Goal: Connect with others

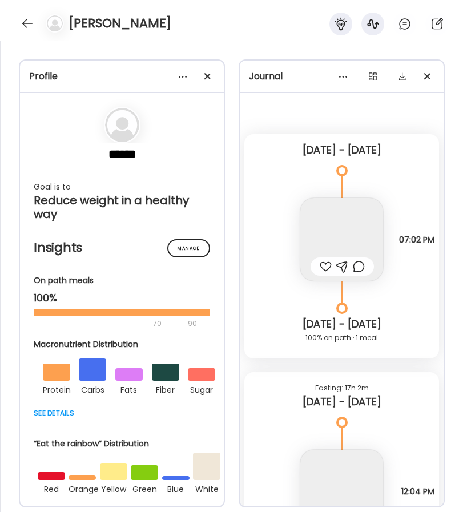
scroll to position [6298, 0]
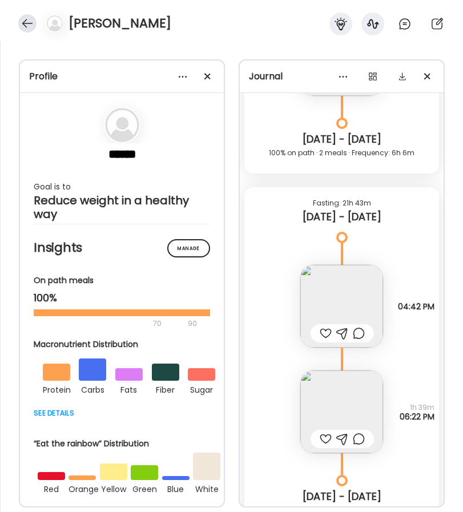
click at [33, 18] on div at bounding box center [27, 23] width 18 height 18
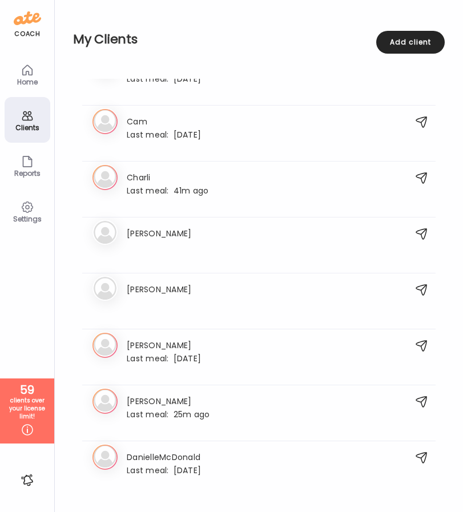
scroll to position [475, 0]
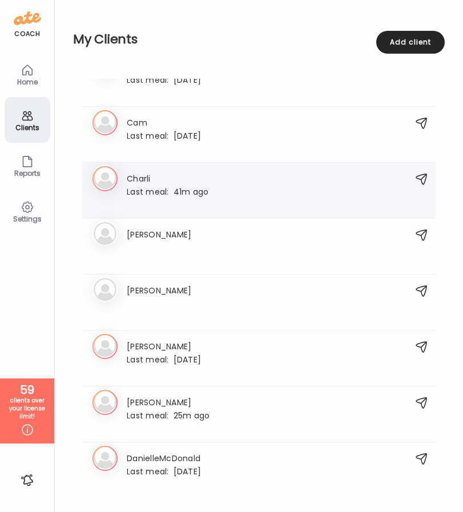
click at [155, 183] on h3 "Charli" at bounding box center [168, 178] width 82 height 12
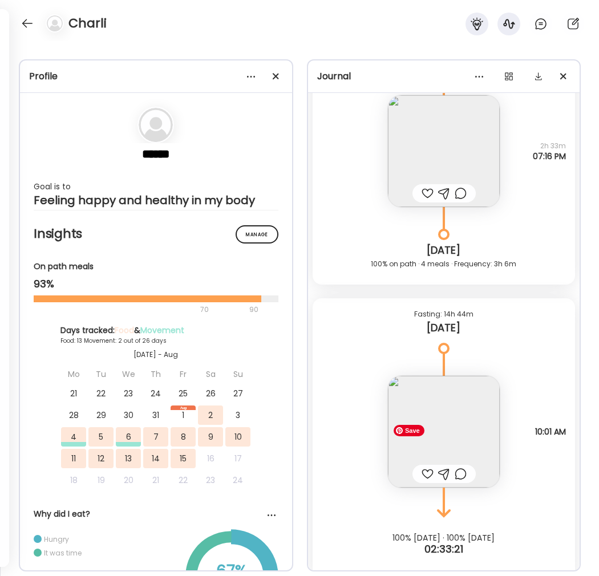
scroll to position [7886, 0]
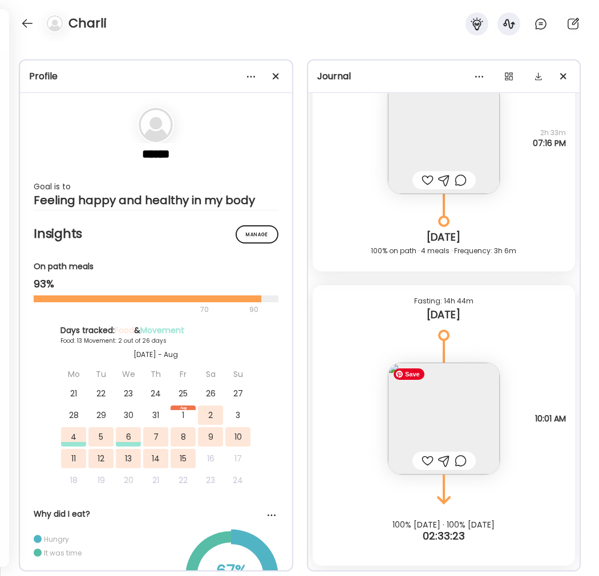
click at [436, 418] on img at bounding box center [444, 419] width 112 height 112
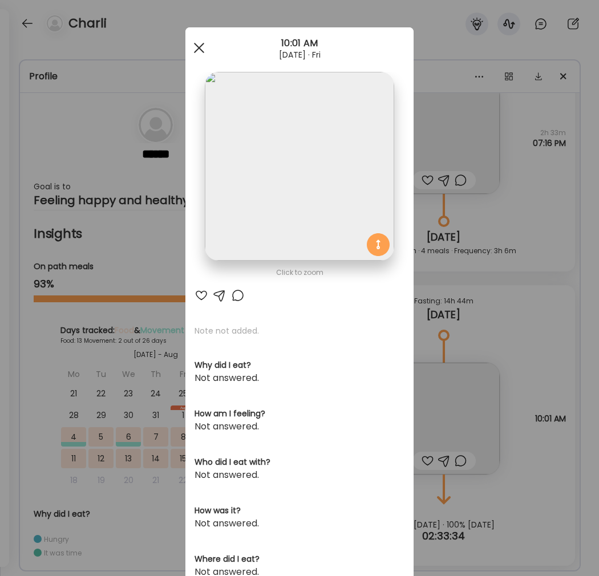
click at [193, 50] on div at bounding box center [199, 48] width 23 height 23
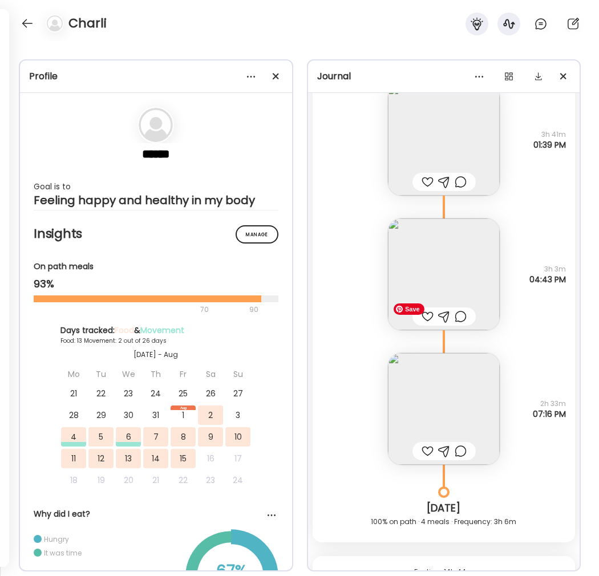
scroll to position [7609, 0]
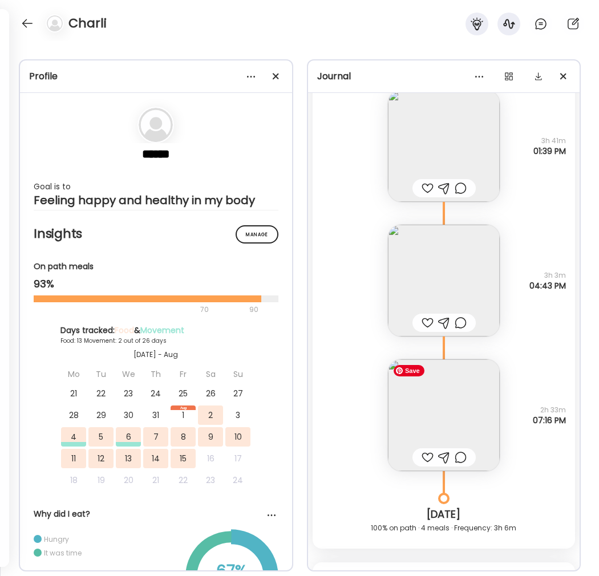
click at [462, 416] on img at bounding box center [444, 415] width 112 height 112
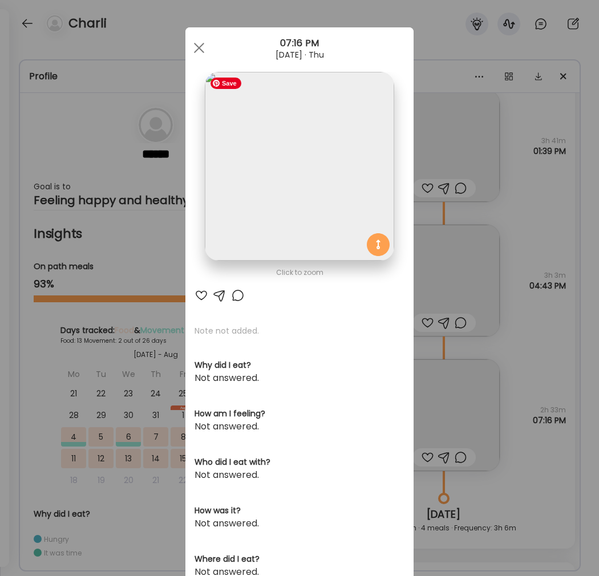
click at [301, 231] on img at bounding box center [299, 166] width 189 height 189
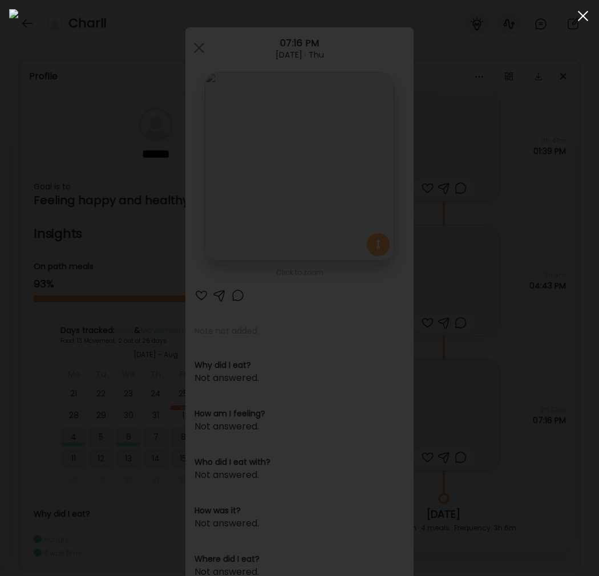
click at [462, 17] on span at bounding box center [583, 16] width 10 height 10
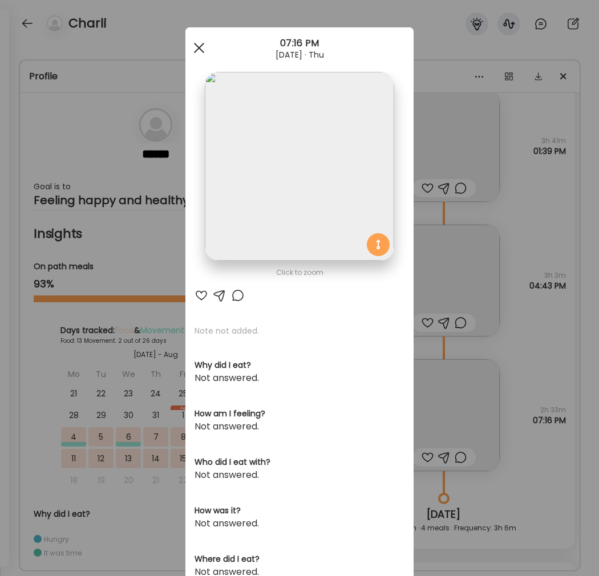
click at [199, 42] on div at bounding box center [199, 48] width 23 height 23
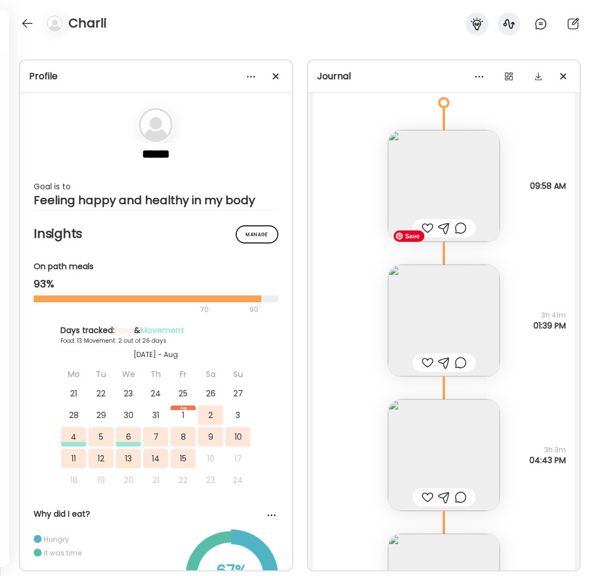
scroll to position [7419, 0]
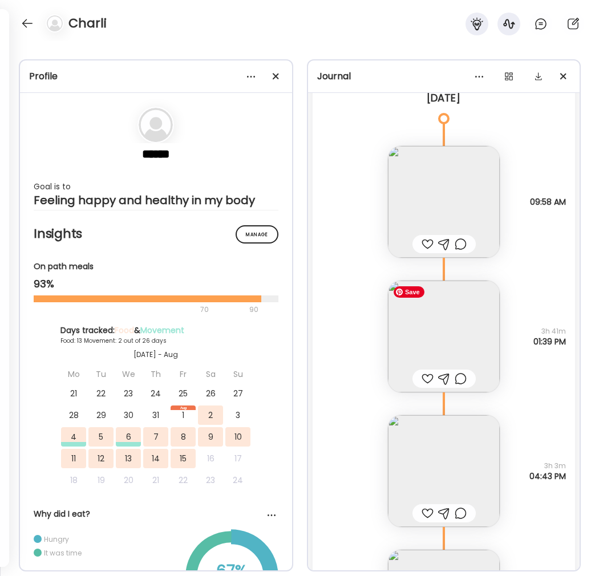
click at [438, 365] on img at bounding box center [444, 337] width 112 height 112
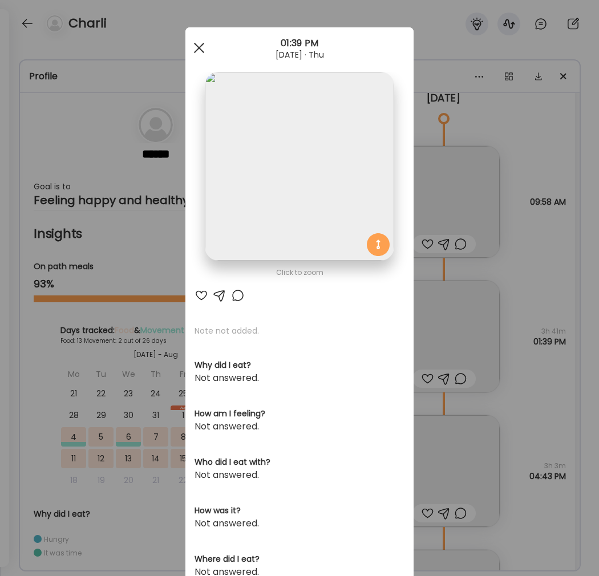
click at [196, 51] on span at bounding box center [199, 48] width 10 height 10
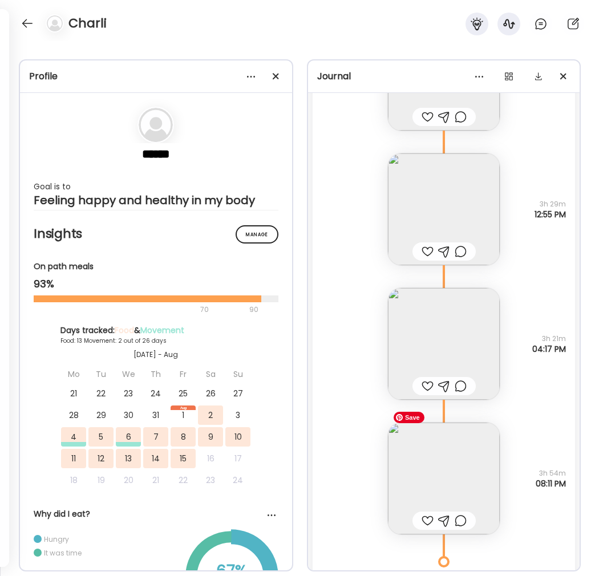
scroll to position [6174, 0]
click at [446, 469] on img at bounding box center [444, 481] width 112 height 112
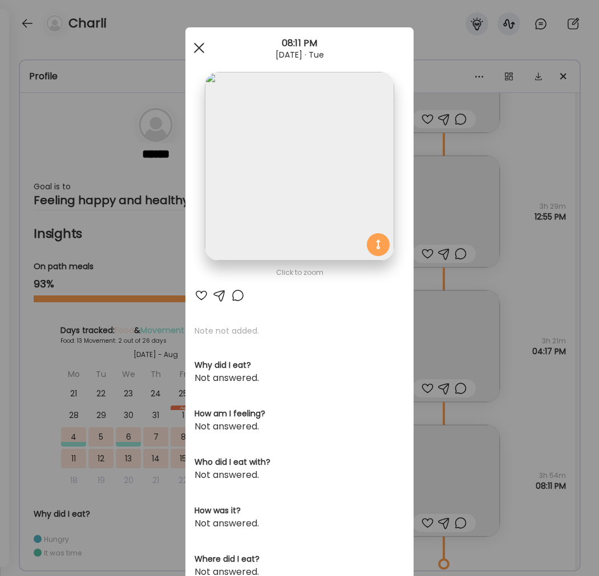
click at [197, 46] on span at bounding box center [199, 48] width 10 height 10
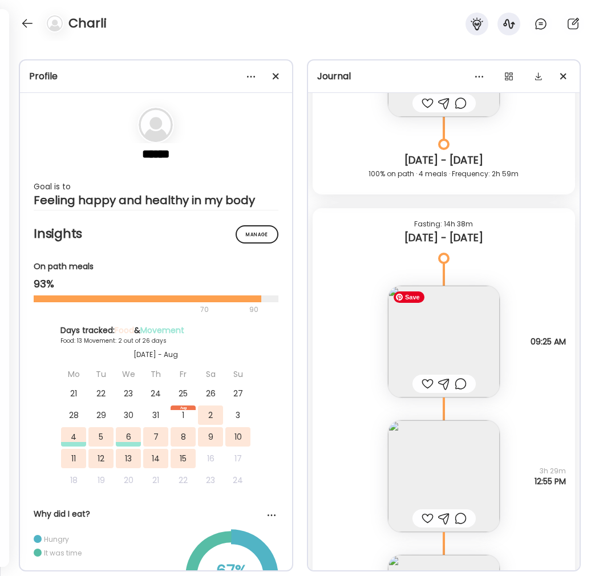
scroll to position [5825, 0]
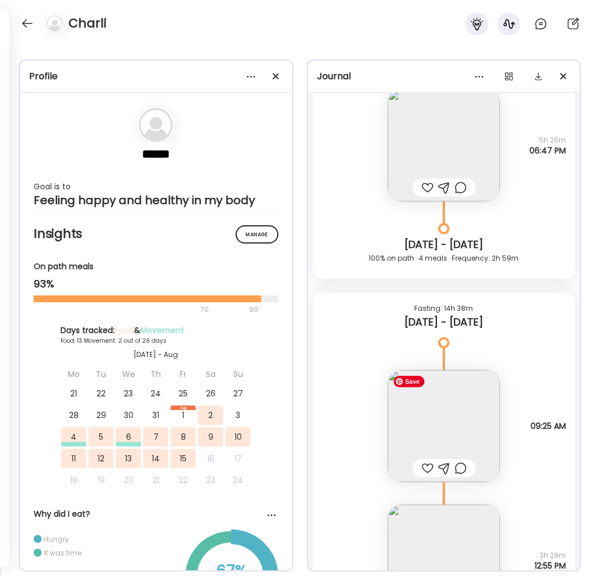
click at [442, 434] on img at bounding box center [444, 426] width 112 height 112
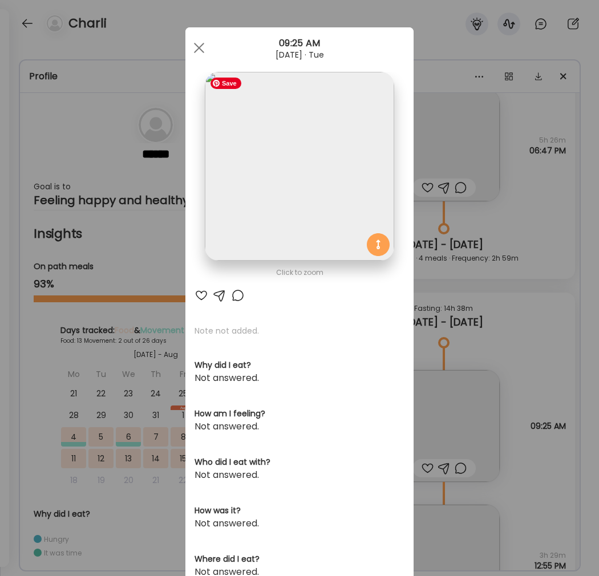
click at [317, 207] on img at bounding box center [299, 166] width 189 height 189
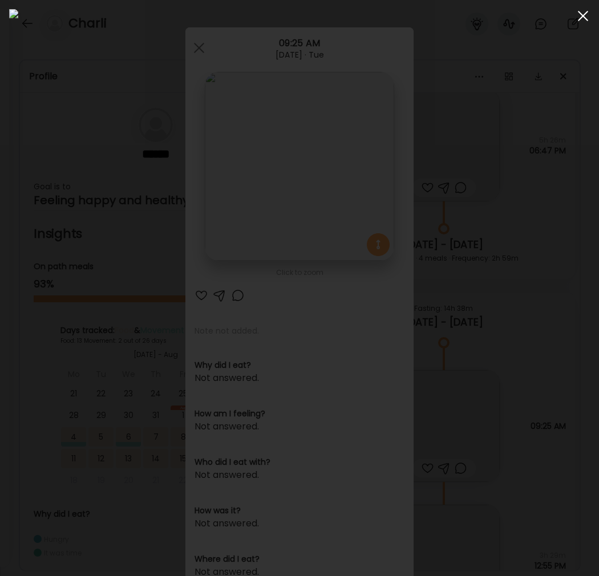
click at [462, 19] on span at bounding box center [583, 16] width 10 height 10
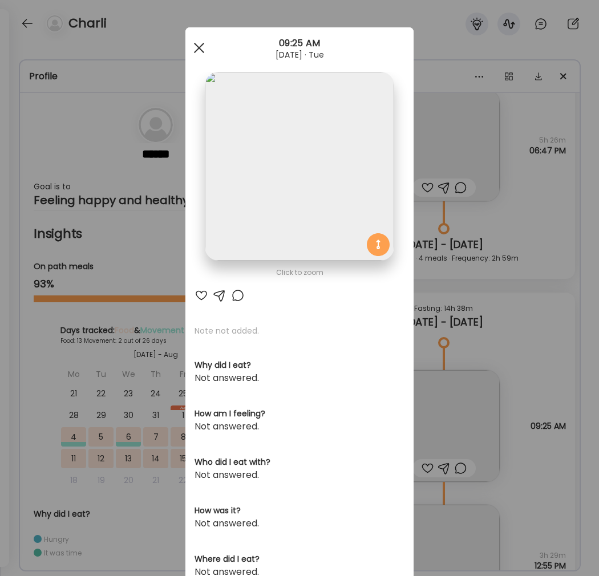
click at [200, 43] on div at bounding box center [199, 48] width 23 height 23
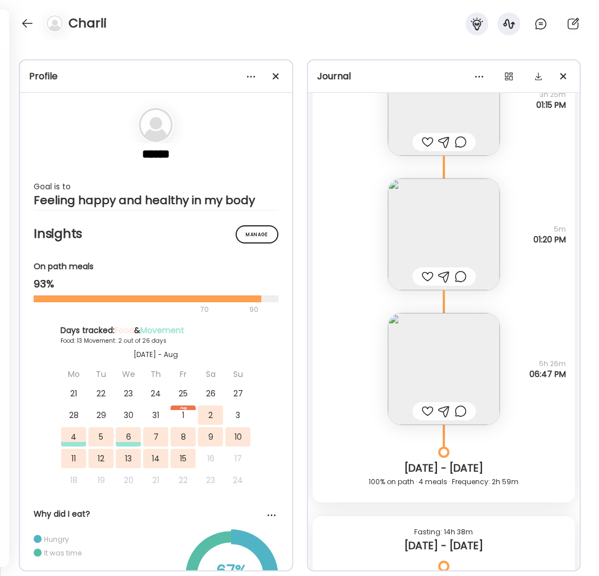
scroll to position [5409, 0]
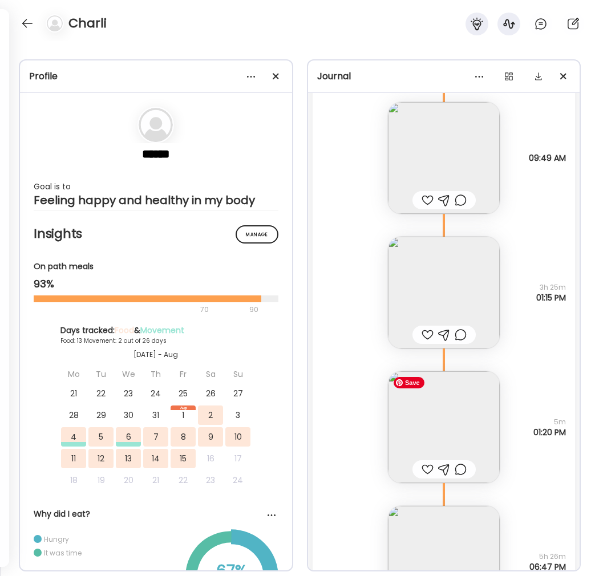
click at [447, 436] on img at bounding box center [444, 427] width 112 height 112
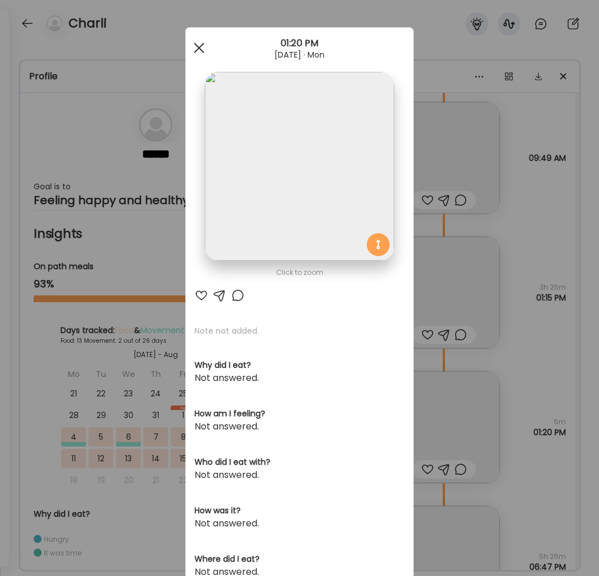
click at [199, 53] on div at bounding box center [199, 48] width 23 height 23
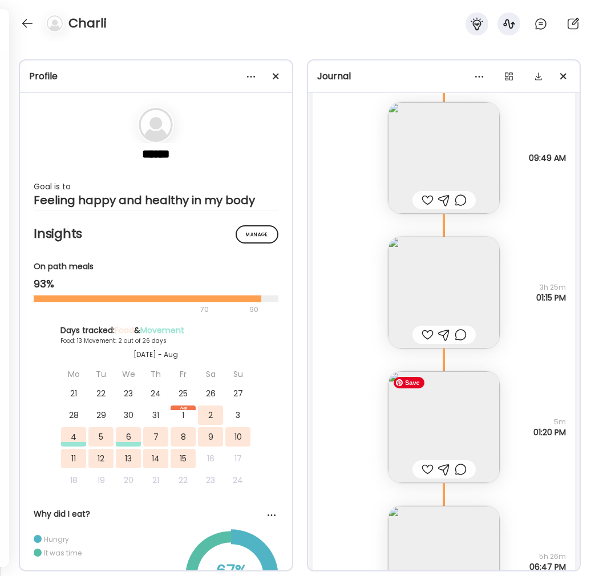
click at [457, 416] on img at bounding box center [444, 427] width 112 height 112
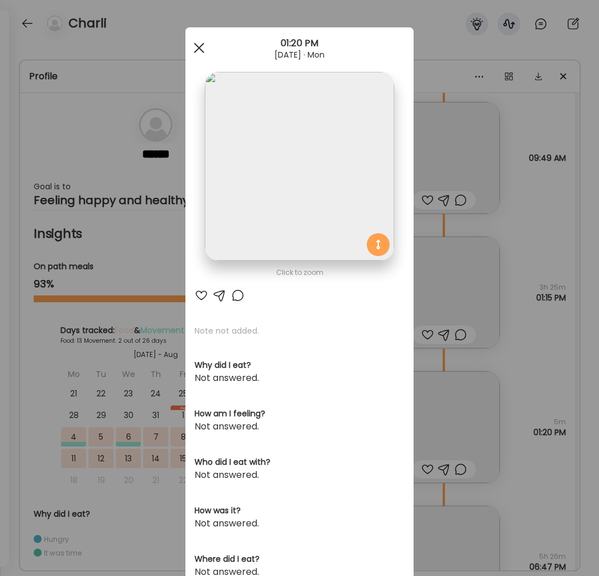
click at [200, 45] on span at bounding box center [199, 48] width 10 height 10
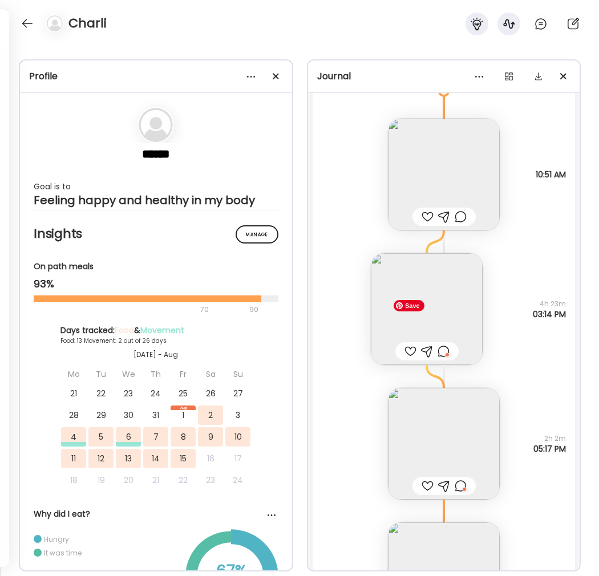
scroll to position [4057, 0]
click at [426, 322] on img at bounding box center [427, 312] width 112 height 112
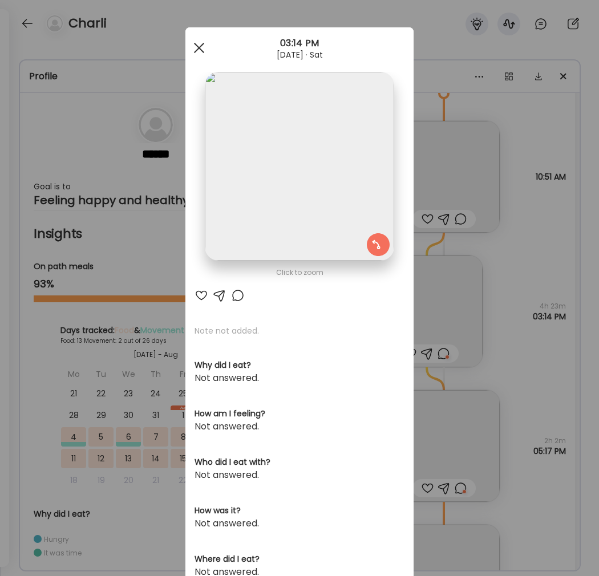
click at [201, 47] on div at bounding box center [199, 48] width 23 height 23
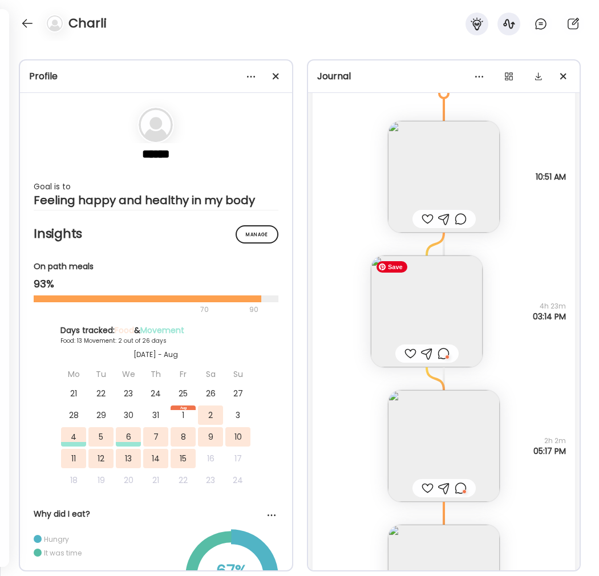
click at [436, 333] on img at bounding box center [427, 312] width 112 height 112
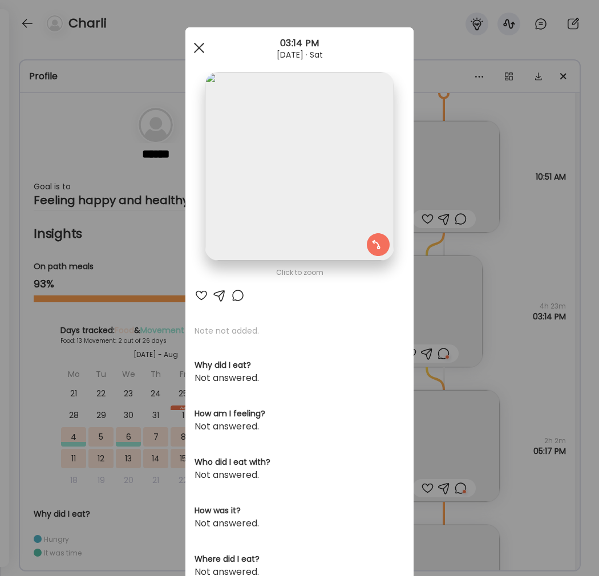
click at [205, 49] on div at bounding box center [199, 48] width 23 height 23
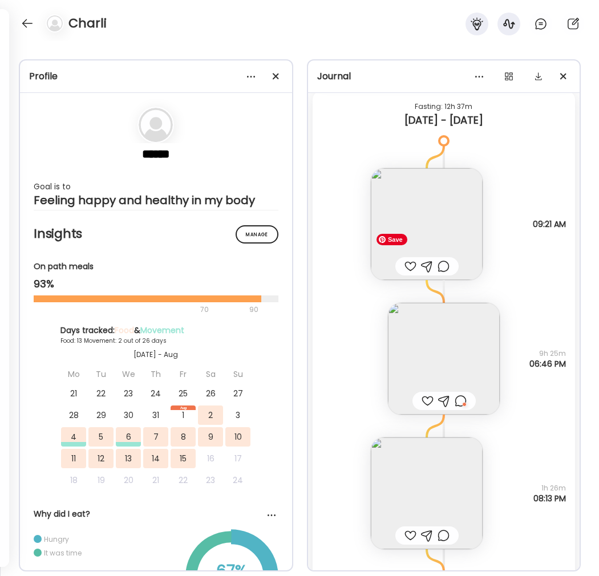
scroll to position [4701, 0]
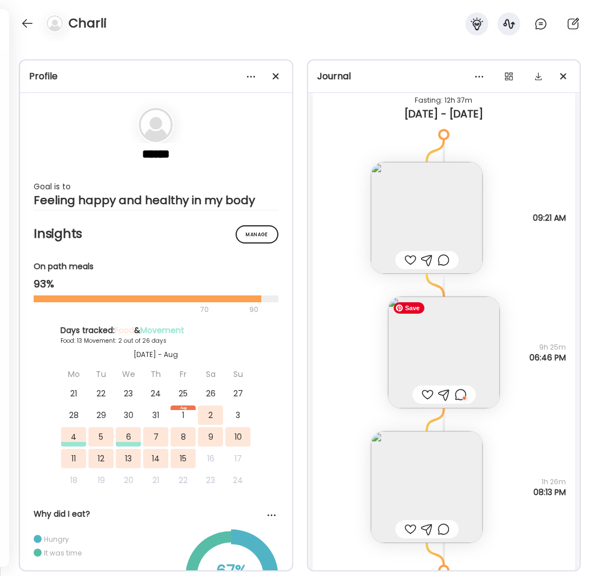
click at [430, 350] on img at bounding box center [444, 353] width 112 height 112
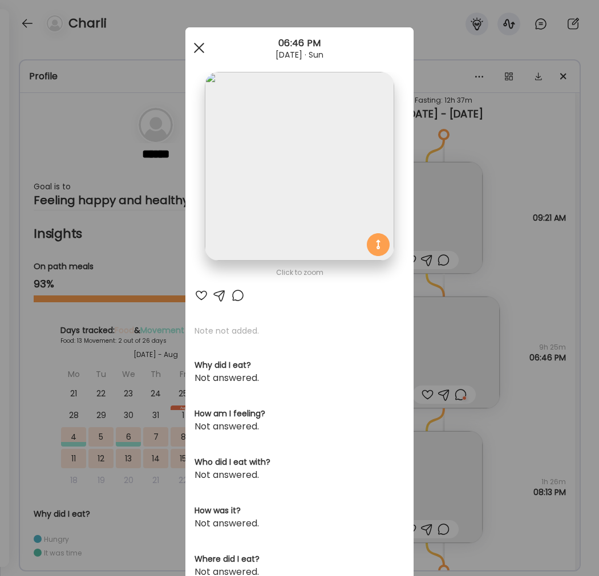
click at [200, 52] on div at bounding box center [199, 48] width 23 height 23
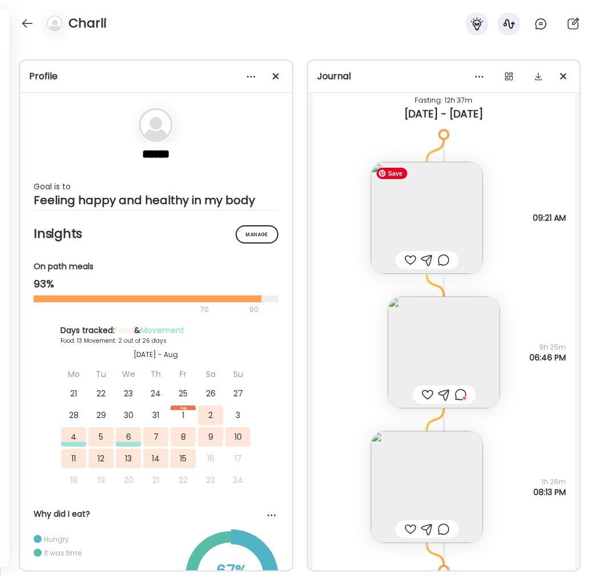
click at [460, 196] on img at bounding box center [427, 218] width 112 height 112
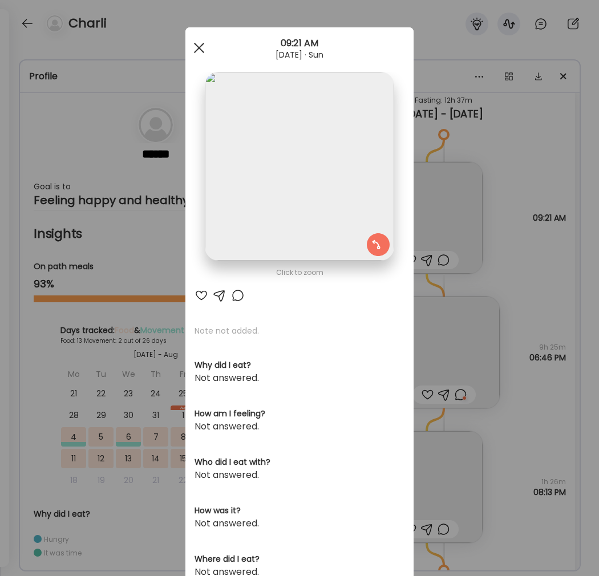
click at [202, 53] on div at bounding box center [199, 48] width 23 height 23
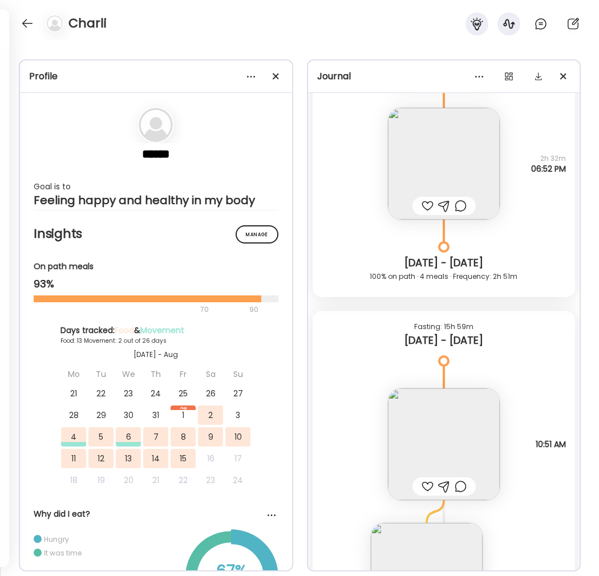
scroll to position [3788, 0]
click at [454, 428] on img at bounding box center [444, 446] width 112 height 112
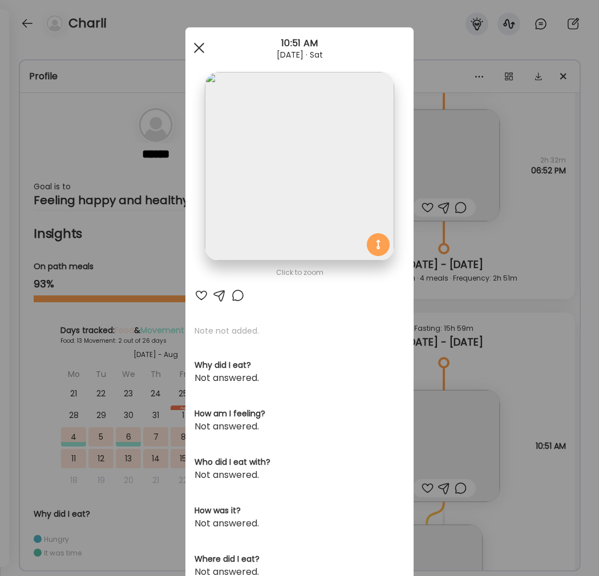
click at [197, 43] on div at bounding box center [199, 48] width 23 height 23
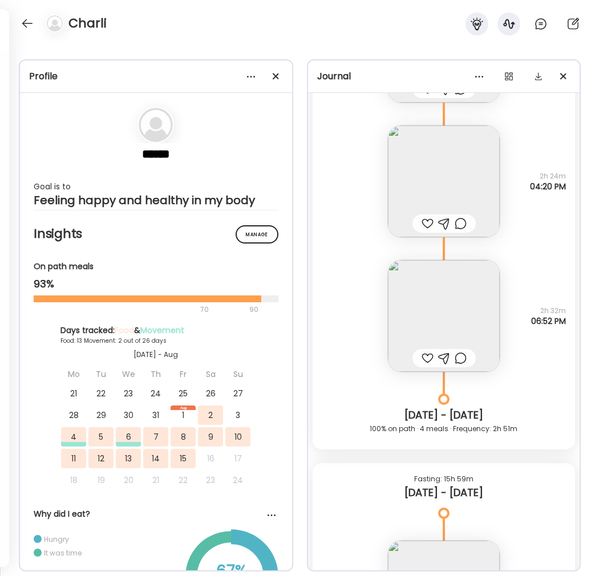
scroll to position [3530, 0]
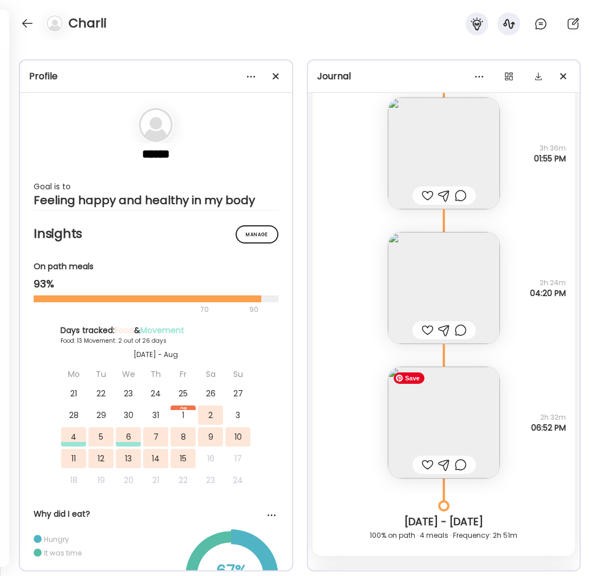
click at [460, 423] on img at bounding box center [444, 423] width 112 height 112
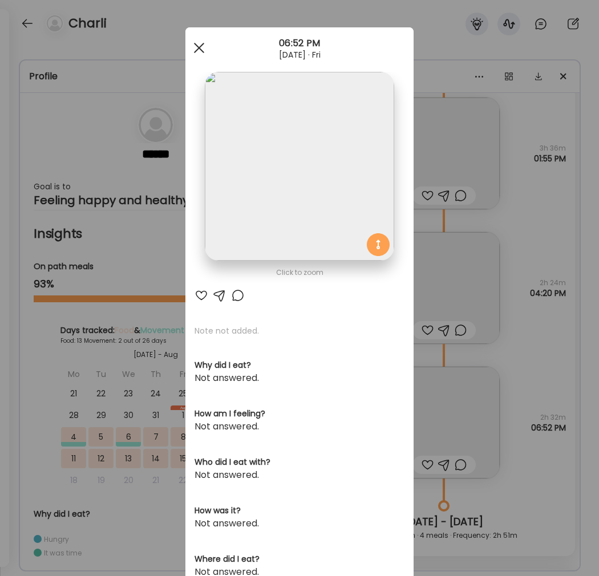
click at [204, 44] on div at bounding box center [199, 48] width 23 height 23
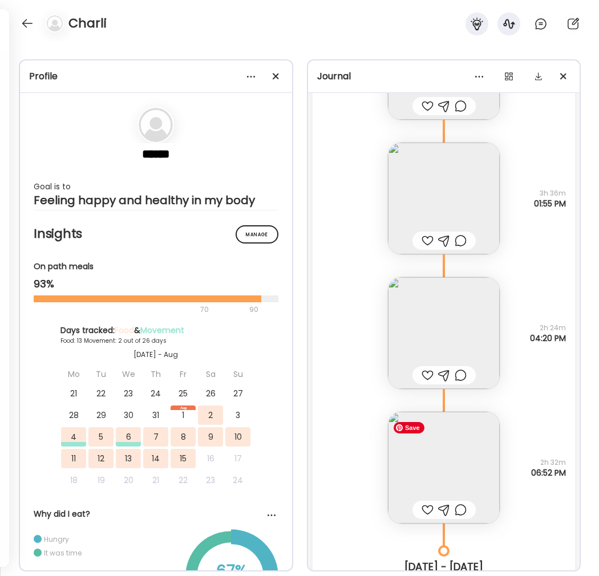
scroll to position [3471, 0]
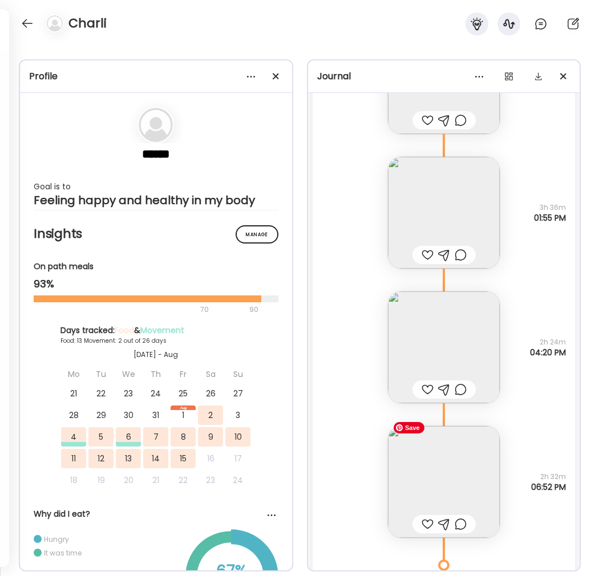
click at [427, 480] on img at bounding box center [444, 482] width 112 height 112
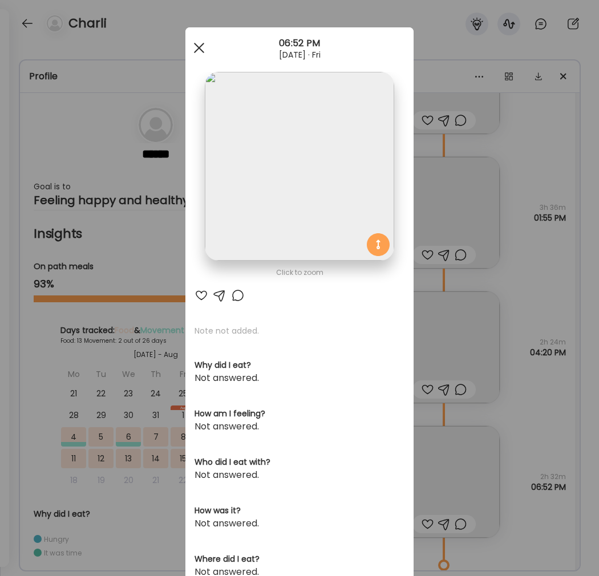
click at [201, 53] on div at bounding box center [199, 48] width 23 height 23
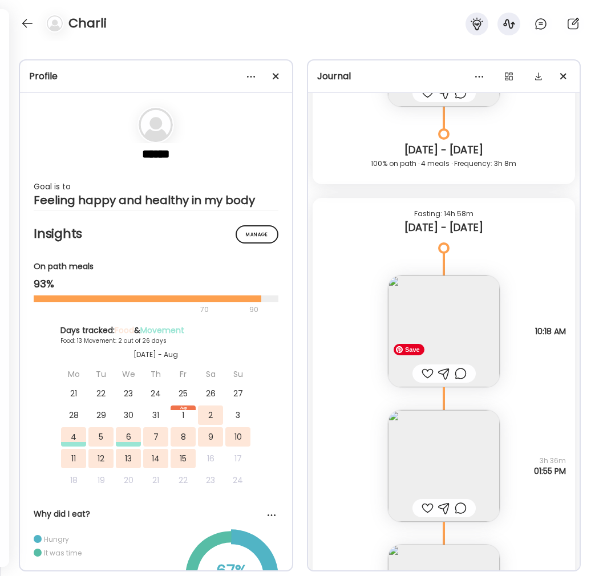
scroll to position [3216, 0]
click at [462, 475] on img at bounding box center [444, 468] width 112 height 112
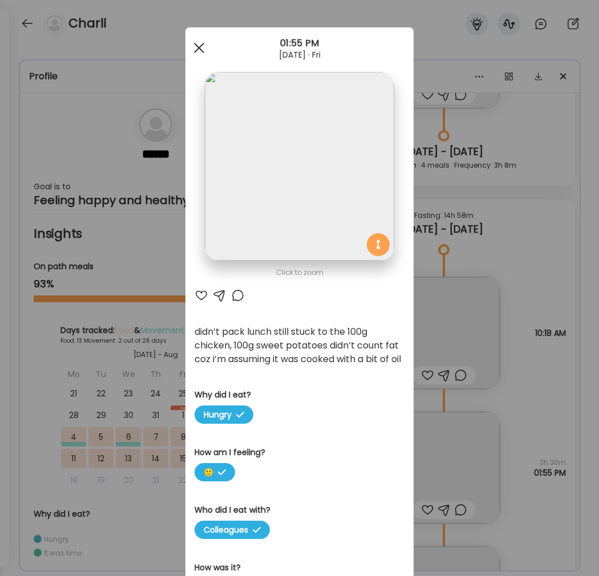
click at [201, 46] on span at bounding box center [199, 48] width 10 height 10
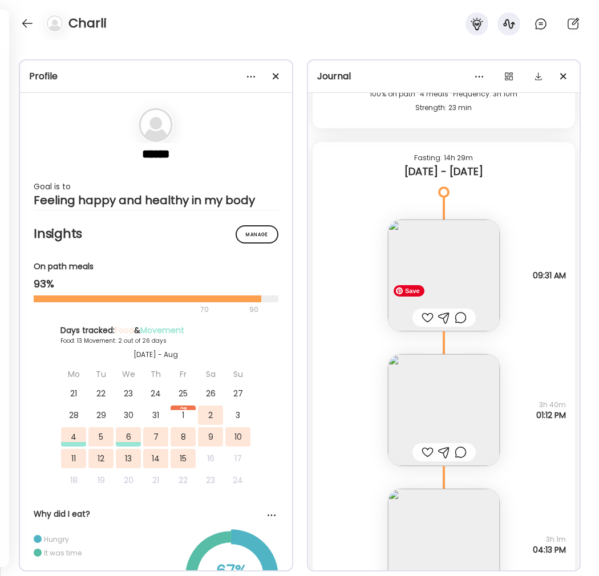
scroll to position [1072, 0]
click at [437, 399] on img at bounding box center [444, 412] width 112 height 112
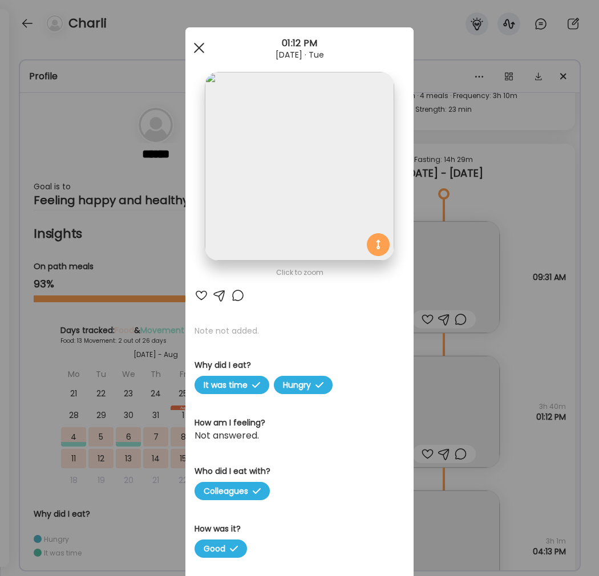
click at [191, 41] on div at bounding box center [199, 48] width 23 height 23
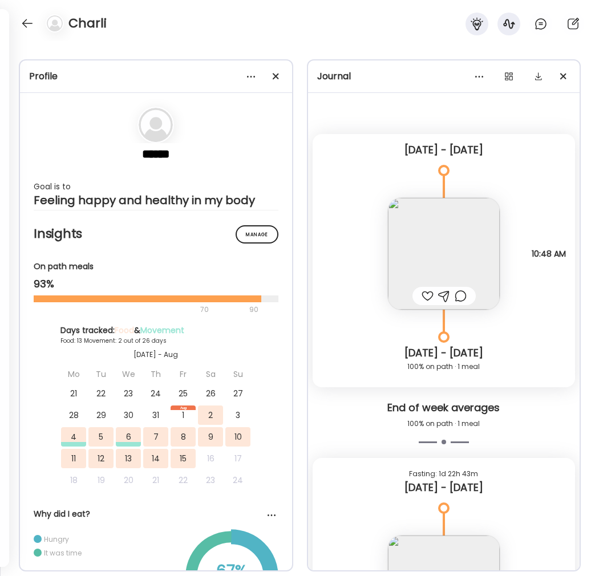
scroll to position [5, 0]
